Goal: Task Accomplishment & Management: Manage account settings

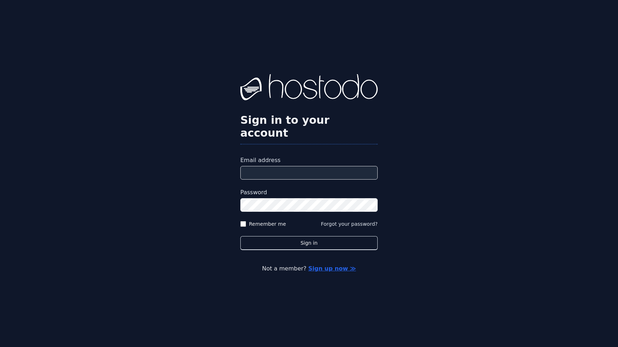
type input "**********"
click at [246, 220] on div "Remember me" at bounding box center [263, 223] width 46 height 7
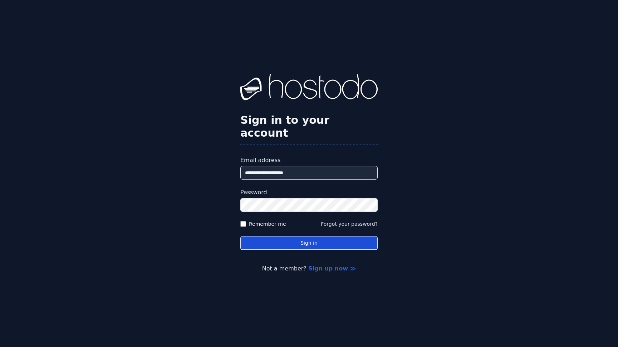
click at [251, 236] on button "Sign in" at bounding box center [308, 243] width 137 height 14
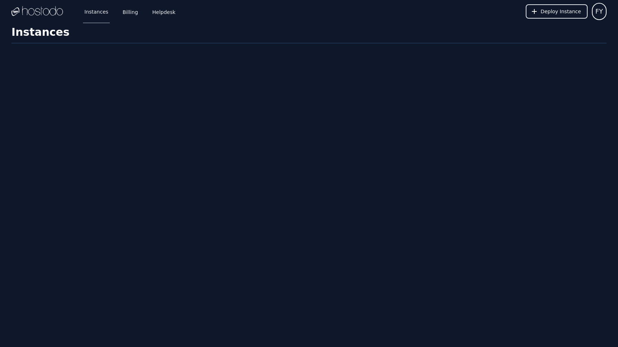
click at [418, 201] on div "Instances Billing Helpdesk Deploy Instance FY Instances SSH Keys Billing Helpde…" at bounding box center [309, 173] width 618 height 347
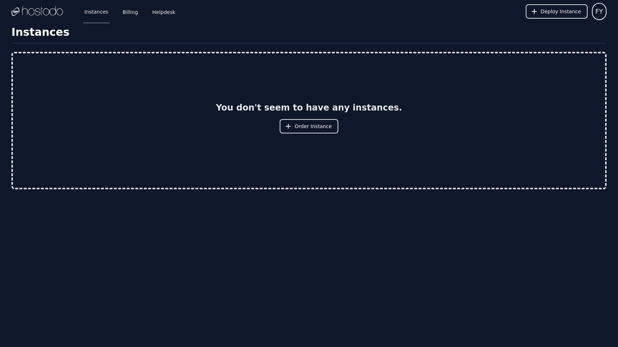
click at [436, 202] on div "Instances Billing Helpdesk Deploy Instance FY Instances SSH Keys Billing Helpde…" at bounding box center [309, 173] width 618 height 347
click at [427, 204] on div "Instances Billing Helpdesk Deploy Instance FY Instances SSH Keys Billing Helpde…" at bounding box center [309, 173] width 618 height 347
click at [424, 14] on div "Instances Billing Helpdesk Deploy Instance FY" at bounding box center [308, 11] width 595 height 23
click at [415, 13] on div "Instances Billing Helpdesk Deploy Instance FY" at bounding box center [308, 11] width 595 height 23
click at [130, 12] on link "Billing" at bounding box center [130, 12] width 18 height 24
